Goal: Information Seeking & Learning: Check status

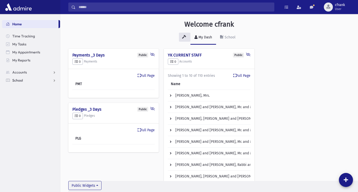
click at [24, 84] on link "School" at bounding box center [31, 80] width 58 height 8
click at [25, 90] on span "Students" at bounding box center [22, 88] width 14 height 5
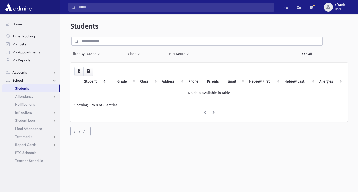
click at [130, 39] on input "text" at bounding box center [200, 41] width 243 height 9
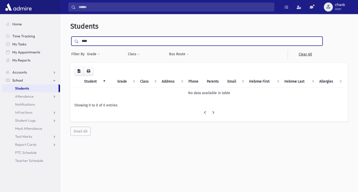
type input "****"
click at [70, 37] on input "submit" at bounding box center [77, 40] width 14 height 7
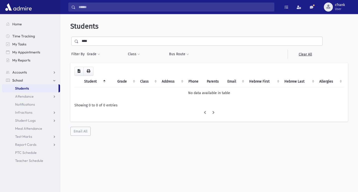
click at [97, 41] on input "****" at bounding box center [200, 41] width 243 height 9
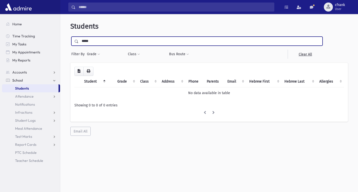
type input "*****"
click at [70, 37] on input "submit" at bounding box center [77, 40] width 14 height 7
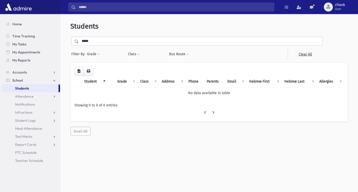
click at [110, 41] on input "*****" at bounding box center [200, 41] width 243 height 9
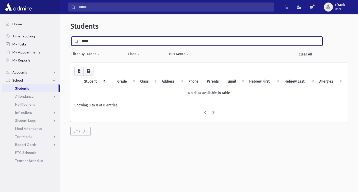
drag, startPoint x: 109, startPoint y: 41, endPoint x: 50, endPoint y: 41, distance: 58.7
click at [50, 41] on div "Search Results All Accounts" at bounding box center [179, 102] width 358 height 205
click at [70, 37] on input "submit" at bounding box center [77, 40] width 14 height 7
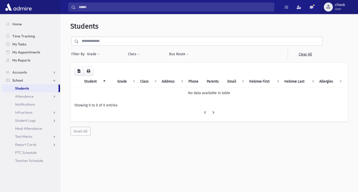
click at [346, 11] on button "cfrank User" at bounding box center [338, 7] width 38 height 14
click at [26, 73] on span "Accounts" at bounding box center [19, 72] width 15 height 5
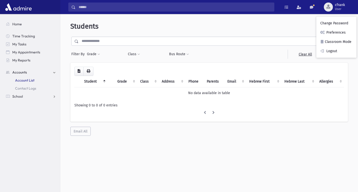
click at [24, 78] on link "Account List" at bounding box center [31, 80] width 58 height 8
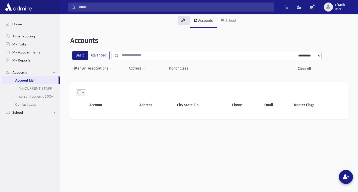
click at [32, 114] on link "School" at bounding box center [31, 112] width 58 height 8
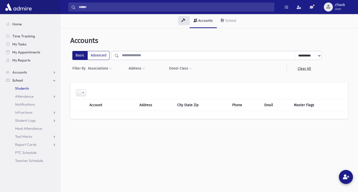
click at [38, 86] on link "Students" at bounding box center [31, 88] width 58 height 8
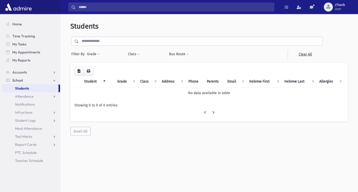
click at [34, 79] on link "School" at bounding box center [31, 80] width 58 height 8
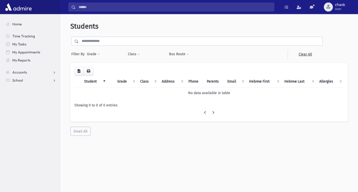
click at [35, 87] on section "Home Time Tracking My Tasks My Appointments My Reports Accounts Accounts Accoun…" at bounding box center [30, 103] width 60 height 178
click at [24, 79] on link "School" at bounding box center [31, 80] width 58 height 8
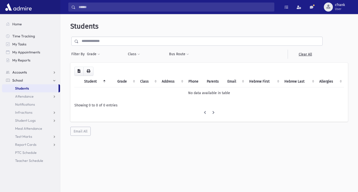
click at [21, 70] on link "Accounts" at bounding box center [31, 72] width 58 height 8
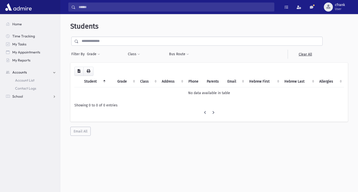
click at [30, 72] on link "Accounts" at bounding box center [31, 72] width 58 height 8
click at [31, 79] on span "Account List" at bounding box center [24, 80] width 19 height 5
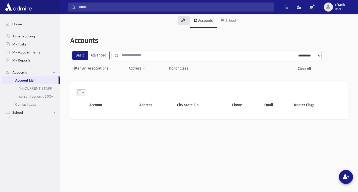
click at [28, 74] on link "Accounts" at bounding box center [31, 72] width 58 height 8
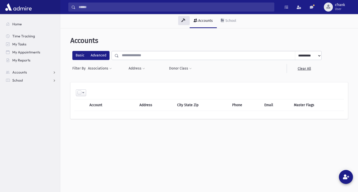
click at [101, 55] on label "Advanced" at bounding box center [98, 55] width 22 height 9
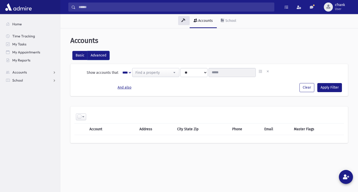
click at [75, 53] on label "Basic" at bounding box center [79, 55] width 15 height 9
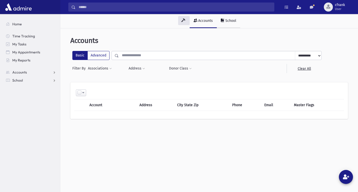
click at [234, 24] on link "School" at bounding box center [228, 21] width 23 height 14
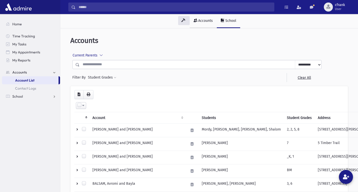
click at [209, 25] on link "Accounts" at bounding box center [202, 21] width 27 height 14
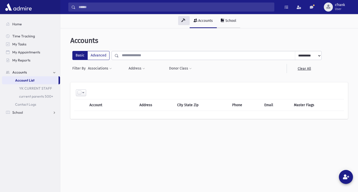
click at [226, 25] on link "School" at bounding box center [228, 21] width 23 height 14
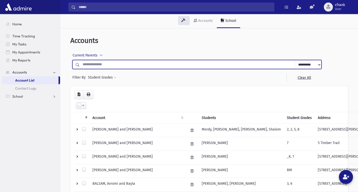
click at [100, 66] on input "text" at bounding box center [187, 64] width 215 height 9
type input "***"
click at [70, 51] on input "submit" at bounding box center [77, 54] width 14 height 7
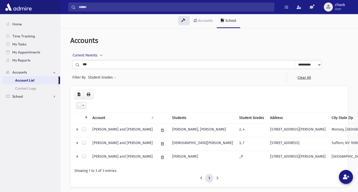
click at [31, 98] on link "School" at bounding box center [31, 96] width 58 height 8
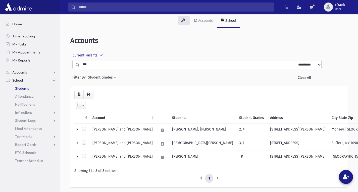
click at [29, 90] on link "Students" at bounding box center [31, 88] width 58 height 8
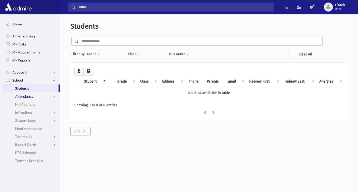
click at [42, 97] on link "Attendance" at bounding box center [31, 96] width 58 height 8
click at [30, 104] on link "Entry" at bounding box center [31, 104] width 58 height 8
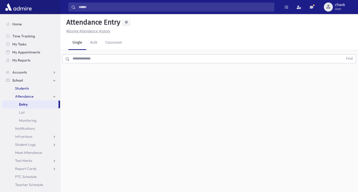
click at [31, 88] on link "Students" at bounding box center [31, 88] width 58 height 8
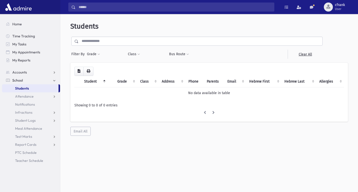
click at [122, 40] on input "text" at bounding box center [200, 41] width 243 height 9
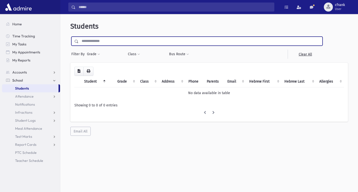
click at [70, 37] on input "submit" at bounding box center [77, 40] width 14 height 7
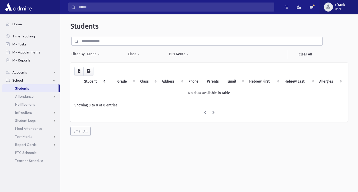
click at [337, 11] on button "cfrank User" at bounding box center [338, 7] width 38 height 14
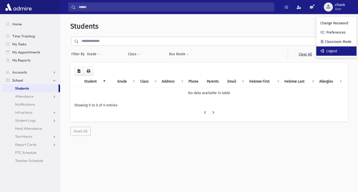
click at [336, 48] on link "Logout" at bounding box center [336, 50] width 40 height 9
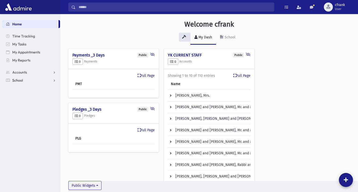
click at [22, 78] on link "School" at bounding box center [31, 80] width 58 height 8
click at [31, 95] on span "Attendance" at bounding box center [24, 96] width 19 height 5
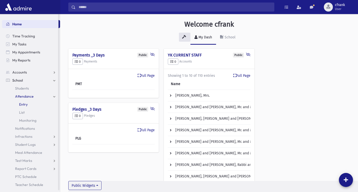
click at [29, 101] on link "Entry" at bounding box center [31, 104] width 58 height 8
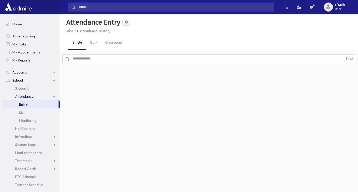
click at [66, 66] on div "Attendance Entry Missing Attendance History Single Bulk Classroom Find 0 record…" at bounding box center [208, 103] width 297 height 178
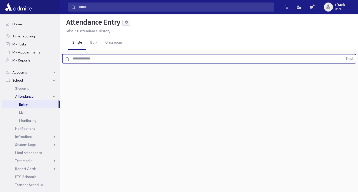
click at [80, 59] on input "text" at bounding box center [206, 58] width 273 height 9
click at [343, 54] on button "Find" at bounding box center [349, 58] width 13 height 9
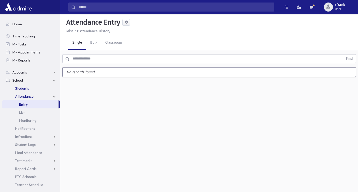
click at [18, 87] on span "Students" at bounding box center [22, 88] width 14 height 5
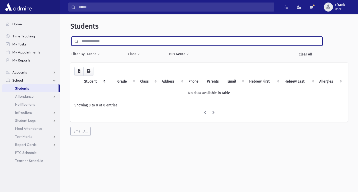
drag, startPoint x: 142, startPoint y: 38, endPoint x: 142, endPoint y: 44, distance: 6.0
click at [142, 38] on input "text" at bounding box center [200, 41] width 243 height 9
type input "****"
click at [303, 55] on link "Clear All" at bounding box center [304, 54] width 35 height 9
click at [79, 43] on input "text" at bounding box center [200, 41] width 243 height 9
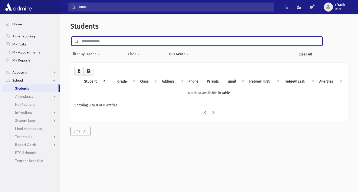
click at [77, 43] on span at bounding box center [77, 42] width 4 height 4
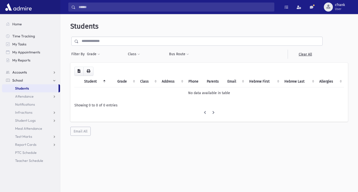
click at [35, 72] on link "Accounts" at bounding box center [31, 72] width 58 height 8
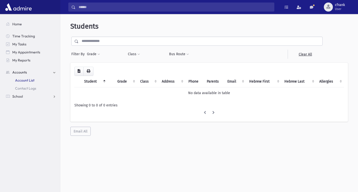
click at [32, 80] on span "Account List" at bounding box center [24, 80] width 19 height 5
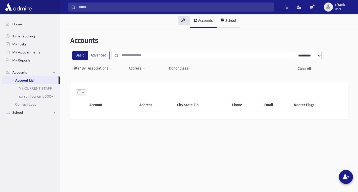
click at [229, 20] on div "School" at bounding box center [230, 21] width 12 height 4
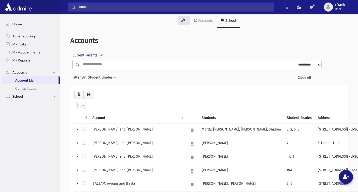
click at [16, 100] on link "School" at bounding box center [31, 96] width 58 height 8
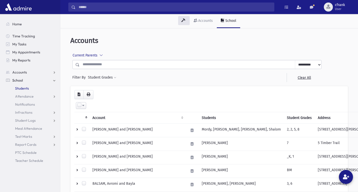
click at [31, 90] on link "Students" at bounding box center [31, 88] width 58 height 8
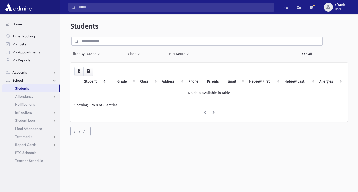
click at [21, 22] on span "Home" at bounding box center [17, 24] width 10 height 5
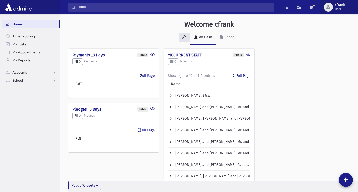
click at [346, 8] on span "cfrank User" at bounding box center [341, 7] width 18 height 8
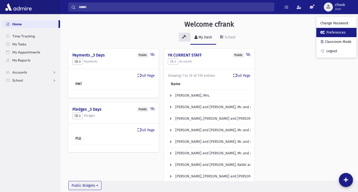
click at [333, 30] on link "Preferences" at bounding box center [336, 32] width 40 height 9
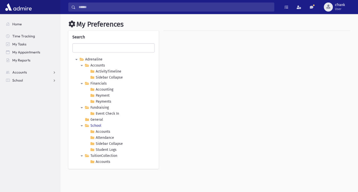
click at [98, 126] on link "School" at bounding box center [93, 126] width 19 height 6
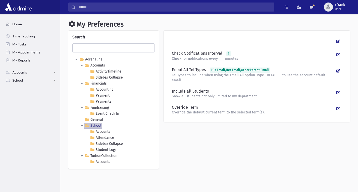
click at [17, 23] on span "Home" at bounding box center [17, 24] width 10 height 5
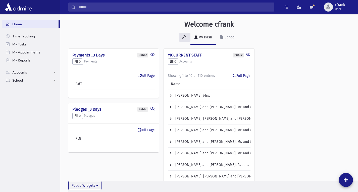
click at [29, 82] on link "School" at bounding box center [31, 80] width 58 height 8
click at [27, 89] on span "Students" at bounding box center [22, 88] width 14 height 5
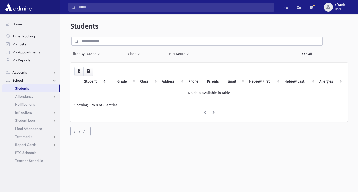
click at [336, 54] on form "**********" at bounding box center [208, 48] width 277 height 22
click at [217, 109] on li at bounding box center [213, 112] width 9 height 9
click at [25, 93] on link "Attendance" at bounding box center [31, 96] width 58 height 8
click at [25, 88] on span "Students" at bounding box center [22, 88] width 14 height 5
